Goal: Task Accomplishment & Management: Use online tool/utility

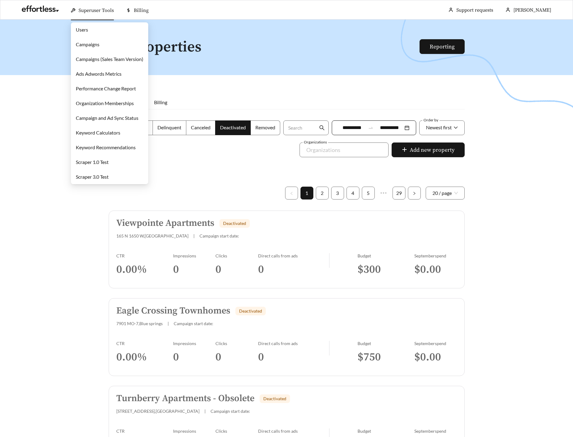
click at [83, 29] on link "Users" at bounding box center [82, 30] width 12 height 6
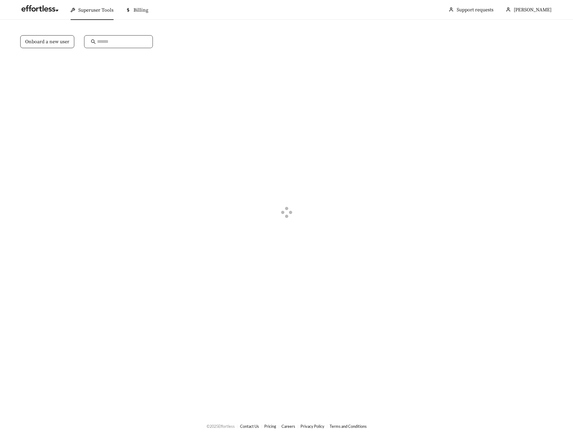
click at [112, 36] on span at bounding box center [118, 41] width 69 height 13
click at [114, 40] on input "text" at bounding box center [121, 41] width 49 height 7
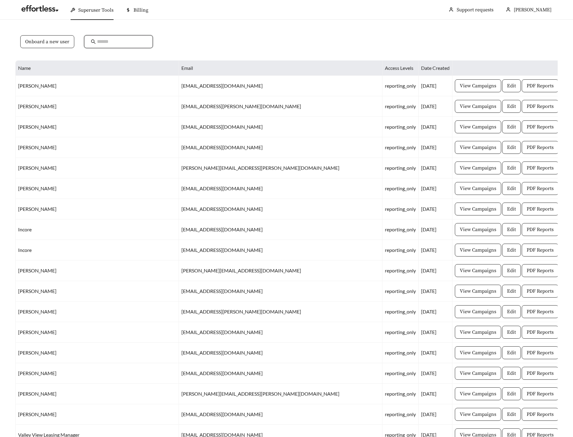
paste input "**********"
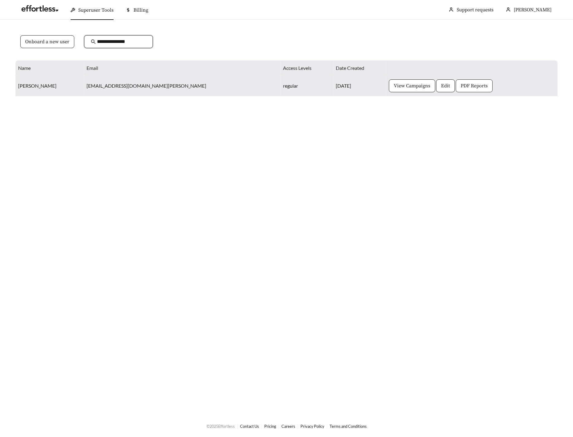
type input "**********"
click at [460, 89] on span "PDF Reports" at bounding box center [473, 85] width 27 height 7
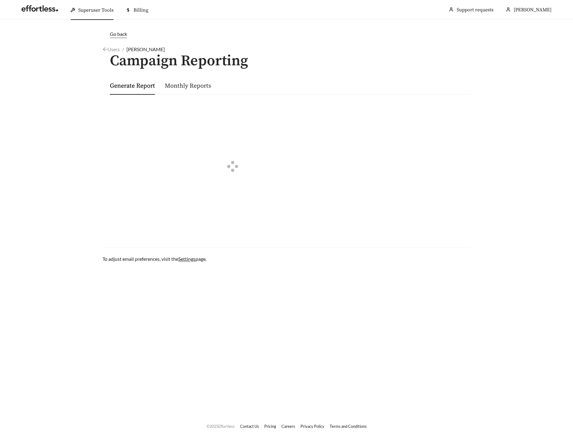
click at [191, 87] on link "Monthly Reports" at bounding box center [188, 86] width 46 height 8
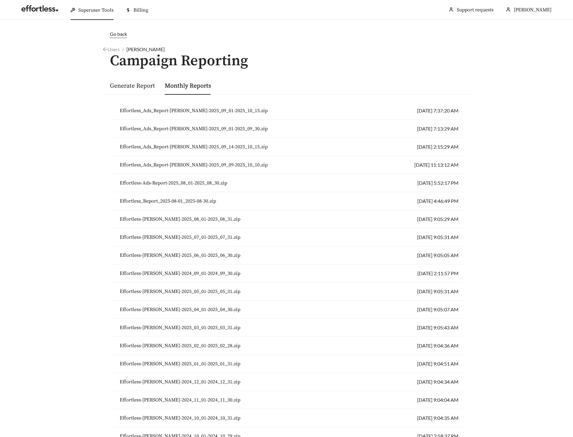
click at [207, 111] on span "Effortless_Ads_Report-[PERSON_NAME]-2025_09_01-2025_10_15.zip" at bounding box center [194, 110] width 148 height 7
click at [424, 81] on div "Generate Report Monthly Reports" at bounding box center [286, 86] width 353 height 18
click at [78, 166] on main "Go back Users / [PERSON_NAME] / Campaign Reporting Generate Report Monthly Repo…" at bounding box center [286, 271] width 573 height 503
click at [112, 49] on link "Users" at bounding box center [110, 49] width 17 height 6
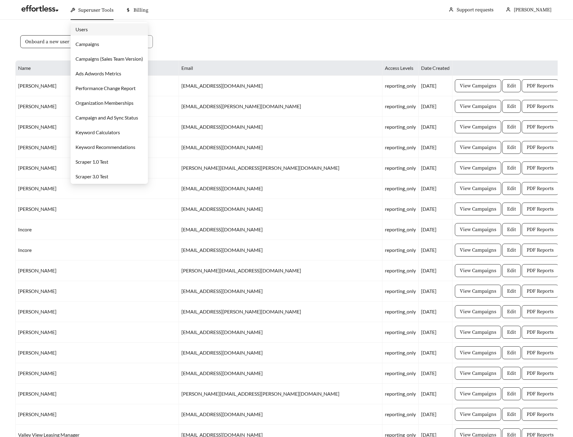
click at [88, 44] on link "Campaigns" at bounding box center [87, 44] width 24 height 6
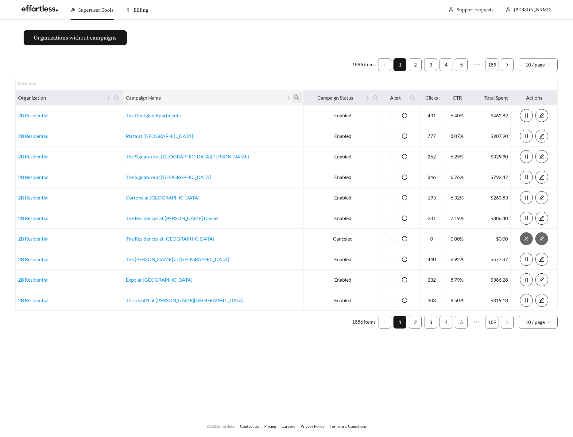
click at [294, 99] on icon "search" at bounding box center [296, 97] width 5 height 5
click at [213, 112] on input "text" at bounding box center [224, 112] width 63 height 13
type input "********"
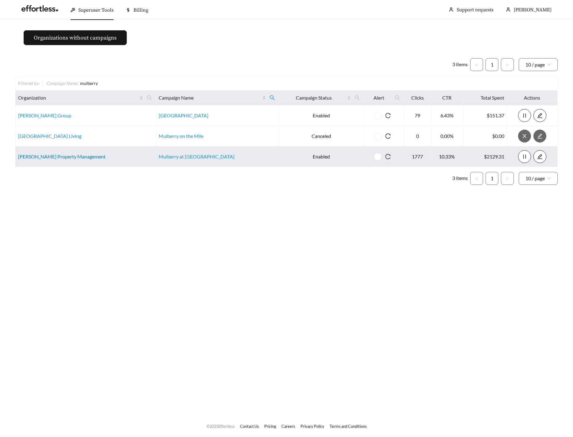
click at [58, 157] on link "[PERSON_NAME] Property Management" at bounding box center [61, 157] width 87 height 6
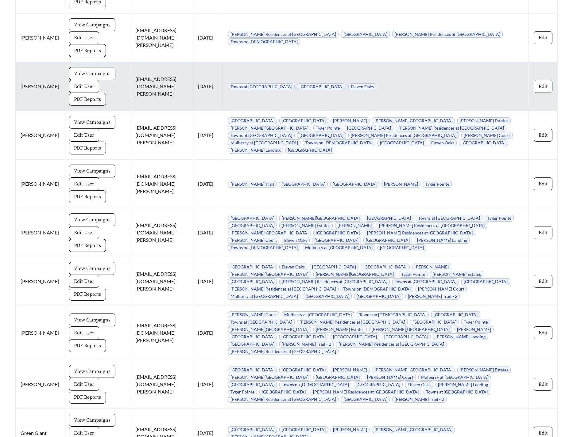
scroll to position [791, 0]
